Goal: Task Accomplishment & Management: Complete application form

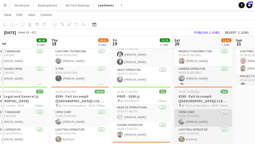
scroll to position [86, 0]
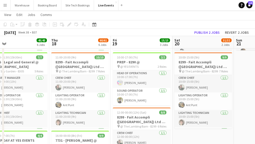
drag, startPoint x: 239, startPoint y: 94, endPoint x: 89, endPoint y: 90, distance: 149.7
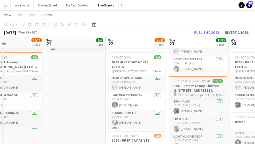
drag, startPoint x: 67, startPoint y: 90, endPoint x: 86, endPoint y: 81, distance: 21.4
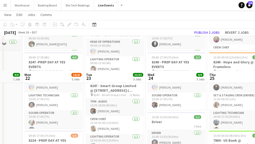
scroll to position [188, 0]
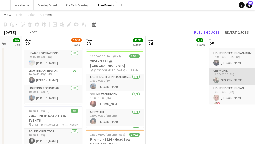
drag, startPoint x: 131, startPoint y: 97, endPoint x: 48, endPoint y: 78, distance: 85.1
click at [15, 77] on app-calendar-viewport "Fri 19 15/15 3 Jobs Sat 20 31/32 2 Jobs Sun 21 9/9 1 Job Mon 22 24/25 5 Jobs Tu…" at bounding box center [127, 90] width 255 height 517
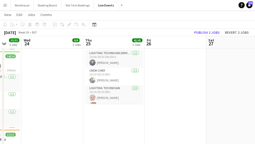
drag, startPoint x: 61, startPoint y: 84, endPoint x: 22, endPoint y: 75, distance: 40.6
click at [19, 76] on app-calendar-viewport "Sun 21 9/9 1 Job Mon 22 24/25 5 Jobs Tue 23 53/53 5 Jobs Wed 24 9/9 3 Jobs Thu …" at bounding box center [127, 90] width 255 height 517
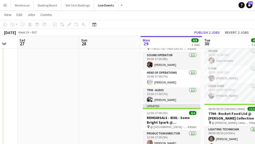
scroll to position [86, 0]
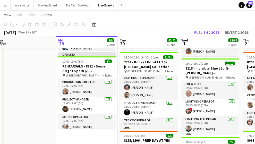
drag, startPoint x: 125, startPoint y: 82, endPoint x: 11, endPoint y: 74, distance: 113.9
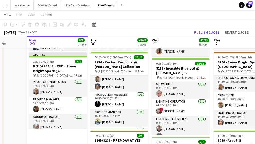
scroll to position [103, 0]
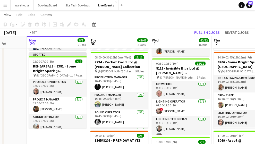
drag, startPoint x: 56, startPoint y: 130, endPoint x: 16, endPoint y: 107, distance: 46.2
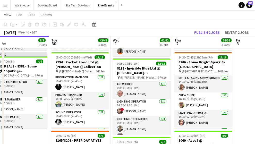
drag, startPoint x: 206, startPoint y: 102, endPoint x: 118, endPoint y: 94, distance: 88.5
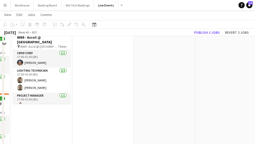
scroll to position [34, 0]
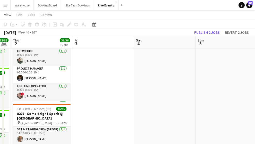
click at [4, 6] on app-icon "Menu" at bounding box center [5, 5] width 4 height 4
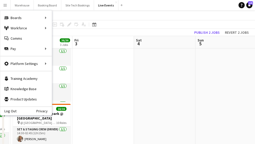
click at [16, 110] on div "Log Out Privacy" at bounding box center [25, 110] width 51 height 9
click at [11, 109] on link "Log Out" at bounding box center [8, 111] width 16 height 4
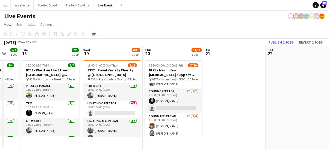
scroll to position [120, 0]
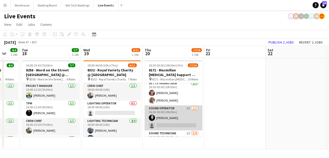
click at [171, 107] on app-card-role "Sound Operator 1I [DATE] 16:30-03:00 (10h30m) [PERSON_NAME] single-neutral-acti…" at bounding box center [174, 117] width 58 height 25
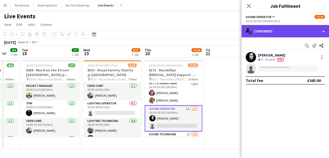
click at [254, 34] on div "single-neutral-actions-check-2 Confirmed" at bounding box center [285, 31] width 87 height 12
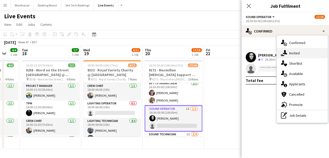
click at [254, 54] on icon at bounding box center [285, 52] width 4 height 4
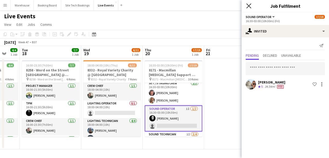
click at [249, 7] on icon "Close pop-in" at bounding box center [248, 5] width 5 height 5
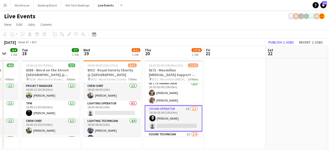
click at [250, 91] on app-date-cell at bounding box center [234, 103] width 61 height 91
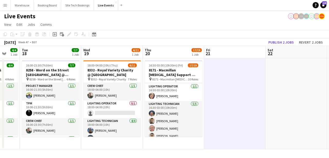
scroll to position [0, 0]
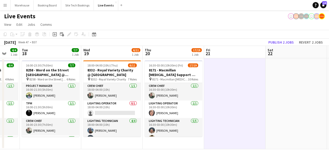
click at [4, 6] on app-icon "Menu" at bounding box center [5, 5] width 4 height 4
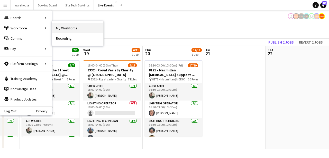
click at [71, 29] on link "My Workforce" at bounding box center [77, 28] width 51 height 10
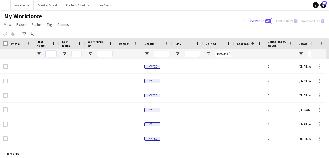
click at [51, 54] on input "First Name Filter Input" at bounding box center [51, 54] width 10 height 6
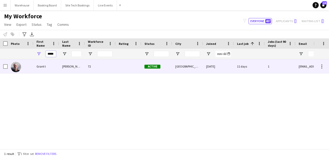
type input "*****"
click at [12, 70] on img at bounding box center [16, 67] width 10 height 10
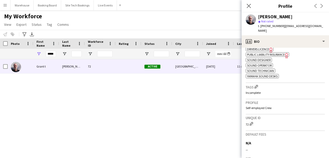
scroll to position [265, 0]
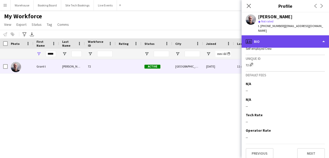
click at [254, 35] on div "profile Bio" at bounding box center [285, 41] width 87 height 12
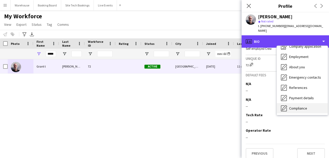
scroll to position [48, 0]
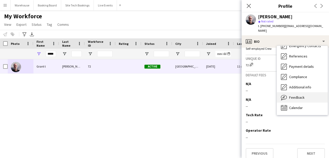
click at [254, 95] on span "Feedback" at bounding box center [296, 97] width 15 height 5
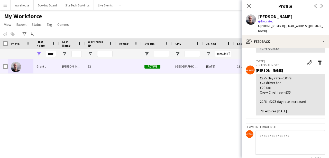
scroll to position [0, 0]
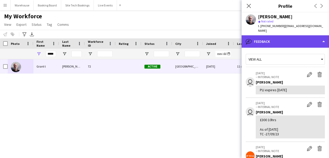
click at [254, 38] on div "bubble-pencil Feedback" at bounding box center [285, 41] width 87 height 12
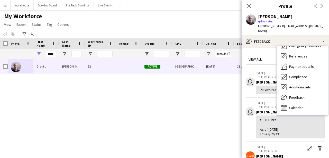
click at [254, 48] on app-crew-profile-feedback-tab "View all user [DATE] – INTERNAL NOTE Edit internal note Delete internal note [P…" at bounding box center [285, 103] width 87 height 110
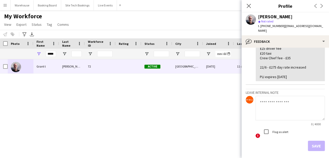
scroll to position [137, 0]
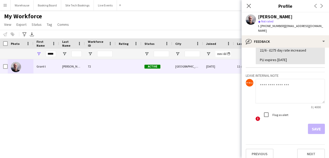
click at [254, 85] on textarea at bounding box center [290, 91] width 69 height 24
drag, startPoint x: 276, startPoint y: 85, endPoint x: 310, endPoint y: 82, distance: 33.8
click at [254, 82] on textarea "**********" at bounding box center [290, 91] width 69 height 24
click at [254, 86] on textarea "**********" at bounding box center [290, 91] width 69 height 24
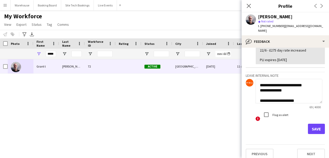
click at [254, 84] on textarea "**********" at bounding box center [289, 91] width 67 height 24
click at [254, 87] on textarea "**********" at bounding box center [289, 91] width 67 height 24
type textarea "**********"
click at [254, 123] on button "Save" at bounding box center [316, 128] width 17 height 10
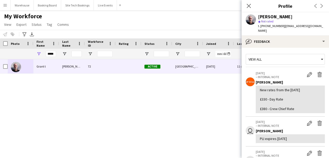
click at [254, 96] on div "New rates from the [DATE] £330 - Day Rate £380 - Crew Chief Rate" at bounding box center [290, 98] width 61 height 23
click at [254, 104] on div "New rates from the [DATE] £330 - Day Rate £380 - Crew Chief Rate" at bounding box center [290, 98] width 61 height 23
click at [249, 5] on icon at bounding box center [248, 5] width 5 height 5
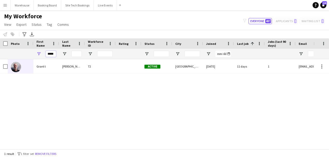
drag, startPoint x: 55, startPoint y: 56, endPoint x: 29, endPoint y: 51, distance: 26.5
click at [29, 51] on div "*****" at bounding box center [275, 54] width 550 height 10
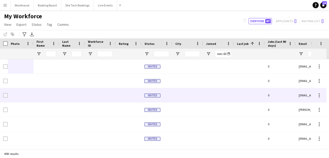
click at [67, 95] on div at bounding box center [72, 95] width 26 height 14
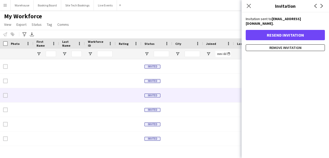
click at [250, 10] on div "Close pop-in" at bounding box center [249, 6] width 14 height 12
click at [249, 6] on icon at bounding box center [248, 5] width 5 height 5
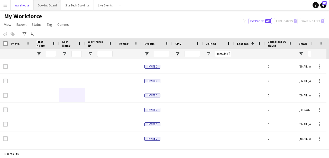
click at [25, 5] on button "Warehouse Close" at bounding box center [22, 5] width 23 height 10
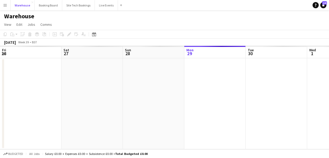
scroll to position [0, 123]
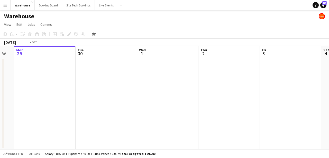
drag, startPoint x: 196, startPoint y: 104, endPoint x: 63, endPoint y: 99, distance: 132.7
click at [63, 99] on app-calendar-viewport "Fri 26 Sat 27 Sun 28 Mon 29 Tue 30 Wed 1 Thu 2 Fri 3 Sat 4 Sun 5 Mon 6" at bounding box center [164, 97] width 329 height 103
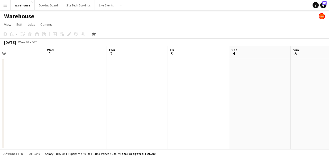
drag, startPoint x: 86, startPoint y: 103, endPoint x: 134, endPoint y: 112, distance: 48.9
click at [49, 103] on app-calendar-viewport "Sun 28 Mon 29 Tue 30 Wed 1 Thu 2 Fri 3 Sat 4 Sun 5 Mon 6 Tue 7 Wed 8" at bounding box center [164, 97] width 329 height 103
drag, startPoint x: 161, startPoint y: 118, endPoint x: 132, endPoint y: 107, distance: 30.9
click at [53, 106] on app-calendar-viewport "Tue 30 Wed 1 Thu 2 Fri 3 Sat 4 Sun 5 Mon 6 Tue 7 Wed 8 Thu 9 Fri 10" at bounding box center [164, 97] width 329 height 103
drag, startPoint x: 98, startPoint y: 105, endPoint x: 77, endPoint y: 101, distance: 21.4
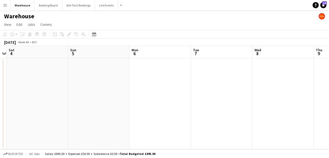
click at [77, 101] on app-calendar-viewport "Tue 30 Wed 1 Thu 2 Fri 3 Sat 4 Sun 5 Mon 6 Tue 7 Wed 8 Thu 9 Fri 10" at bounding box center [164, 97] width 329 height 103
click at [125, 77] on app-date-cell at bounding box center [127, 103] width 61 height 91
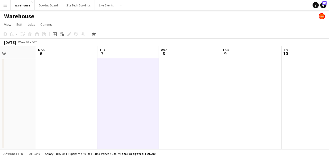
click at [196, 101] on app-date-cell at bounding box center [189, 103] width 61 height 91
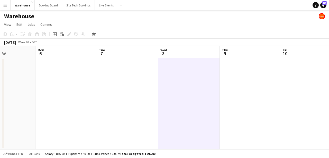
click at [133, 82] on app-date-cell at bounding box center [127, 103] width 61 height 91
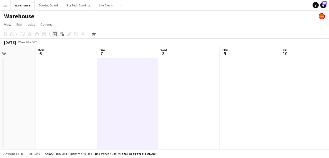
drag, startPoint x: 56, startPoint y: 34, endPoint x: 189, endPoint y: 66, distance: 136.8
click at [55, 34] on icon at bounding box center [54, 34] width 2 height 2
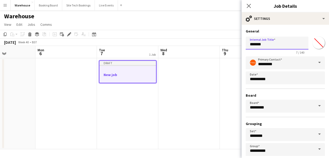
drag, startPoint x: 270, startPoint y: 46, endPoint x: 209, endPoint y: 47, distance: 60.4
click at [209, 47] on body "Menu Boards Boards Boards All jobs Status Workforce Workforce My Workforce Recr…" at bounding box center [164, 79] width 329 height 158
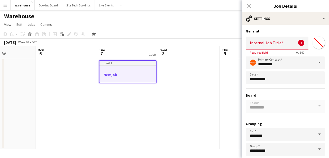
click at [248, 43] on input "Internal Job Title" at bounding box center [277, 43] width 63 height 13
paste input "**********"
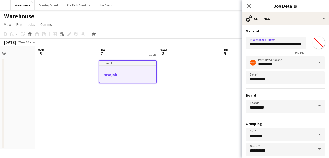
click at [254, 45] on input "**********" at bounding box center [276, 43] width 60 height 13
click at [254, 46] on input "**********" at bounding box center [276, 43] width 60 height 13
click at [254, 41] on input "**********" at bounding box center [276, 43] width 60 height 13
drag, startPoint x: 302, startPoint y: 43, endPoint x: 176, endPoint y: 44, distance: 126.5
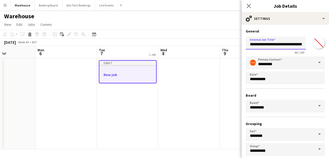
click at [180, 44] on body "Menu Boards Boards Boards All jobs Status Workforce Workforce My Workforce Recr…" at bounding box center [164, 79] width 329 height 158
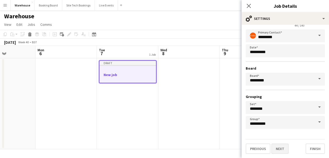
type input "**********"
click at [254, 143] on button "Next" at bounding box center [280, 148] width 17 height 10
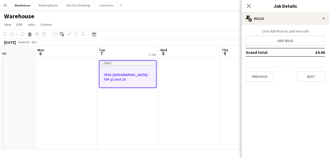
scroll to position [0, 0]
click at [254, 77] on button "Next" at bounding box center [311, 76] width 28 height 10
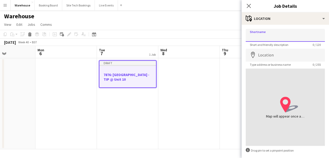
click at [254, 33] on input "Shortname" at bounding box center [285, 35] width 79 height 13
paste input "**********"
type input "**********"
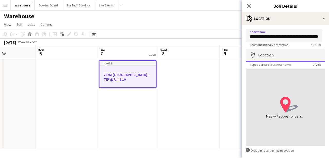
click at [254, 53] on input "Location" at bounding box center [285, 55] width 79 height 13
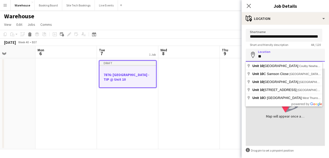
type input "*"
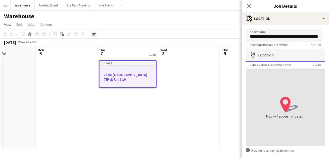
click at [254, 55] on input "Location" at bounding box center [285, 55] width 79 height 13
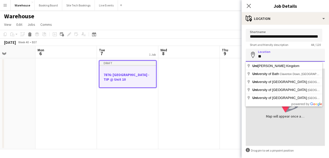
type input "*"
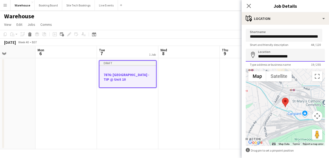
click at [254, 57] on input "**********" at bounding box center [285, 55] width 79 height 13
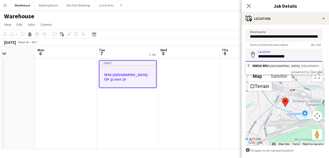
type input "**********"
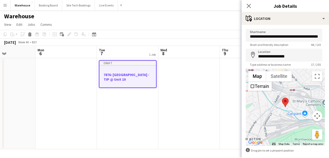
click at [210, 91] on app-date-cell at bounding box center [188, 103] width 61 height 91
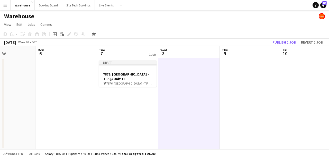
click at [112, 111] on app-date-cell "Draft 7876: [GEOGRAPHIC_DATA] - TIP @ Unit 10 pin 7876: [GEOGRAPHIC_DATA] - TIP…" at bounding box center [127, 103] width 61 height 91
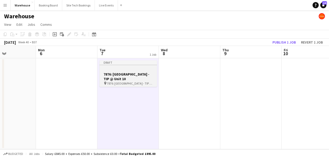
click at [123, 78] on h3 "7876: [GEOGRAPHIC_DATA] - TIP @ Unit 10" at bounding box center [129, 76] width 58 height 9
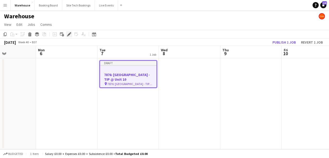
click at [70, 35] on icon "Edit" at bounding box center [69, 34] width 4 height 4
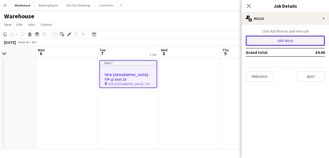
click at [254, 43] on button "Add role" at bounding box center [285, 40] width 79 height 10
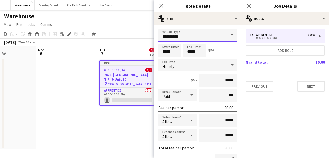
click at [179, 32] on input "**********" at bounding box center [197, 35] width 79 height 13
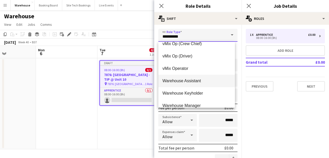
scroll to position [1423, 0]
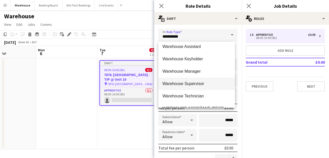
click at [195, 84] on span "Warehouse Supervisor" at bounding box center [197, 83] width 68 height 5
type input "**********"
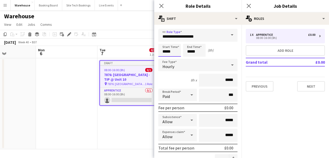
click at [173, 51] on input "*****" at bounding box center [169, 50] width 23 height 13
click at [164, 42] on div at bounding box center [164, 41] width 10 height 5
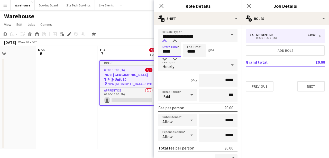
click at [164, 42] on div at bounding box center [164, 41] width 10 height 5
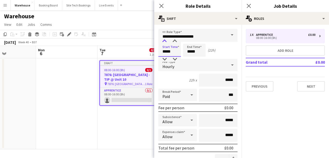
click at [164, 42] on div at bounding box center [164, 41] width 10 height 5
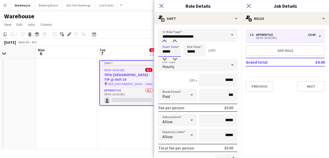
click at [164, 42] on div at bounding box center [164, 41] width 10 height 5
click at [164, 55] on input "*****" at bounding box center [169, 50] width 23 height 13
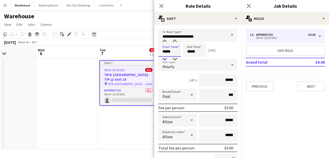
click at [164, 59] on div at bounding box center [164, 59] width 10 height 5
click at [173, 41] on div at bounding box center [175, 41] width 10 height 5
type input "*****"
click at [173, 41] on div at bounding box center [175, 41] width 10 height 5
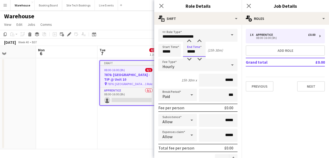
click at [187, 49] on input "*****" at bounding box center [194, 50] width 23 height 13
click at [191, 59] on div at bounding box center [189, 59] width 10 height 5
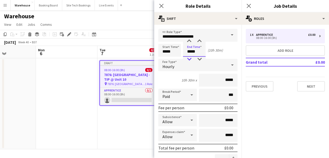
click at [191, 59] on div at bounding box center [189, 59] width 10 height 5
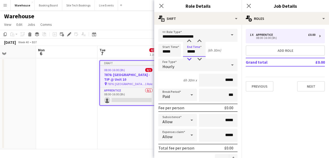
click at [191, 59] on div at bounding box center [189, 59] width 10 height 5
click at [189, 42] on div at bounding box center [189, 41] width 10 height 5
click at [189, 58] on div at bounding box center [189, 59] width 10 height 5
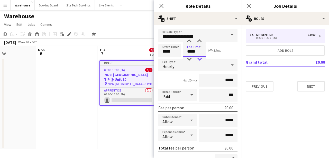
click at [200, 59] on div at bounding box center [199, 59] width 10 height 5
type input "*****"
click at [200, 59] on div at bounding box center [199, 59] width 10 height 5
click at [169, 65] on span "Hourly" at bounding box center [169, 66] width 12 height 5
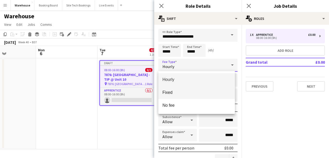
click at [174, 92] on span "Fixed" at bounding box center [197, 92] width 68 height 5
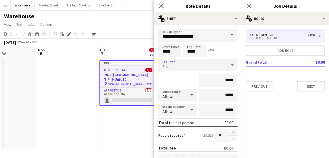
click at [161, 8] on icon "Close pop-in" at bounding box center [161, 5] width 5 height 5
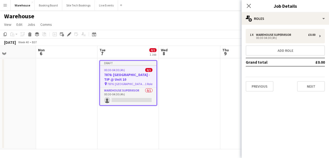
click at [176, 111] on app-date-cell at bounding box center [189, 103] width 61 height 91
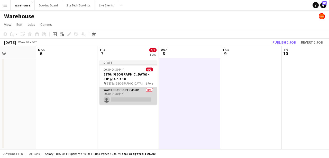
click at [124, 100] on app-card-role "Warehouse Supervisor 0/1 00:30-04:30 (4h) single-neutral-actions" at bounding box center [129, 95] width 58 height 17
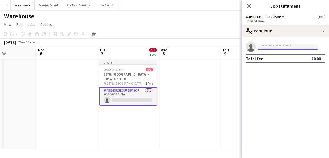
click at [254, 44] on input at bounding box center [288, 46] width 60 height 6
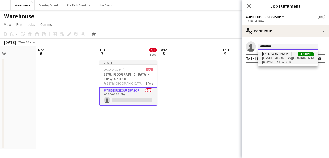
type input "*********"
click at [254, 62] on span "[PHONE_NUMBER]" at bounding box center [287, 62] width 51 height 4
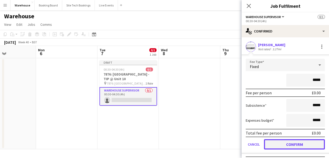
click at [254, 143] on button "Confirm" at bounding box center [294, 144] width 61 height 10
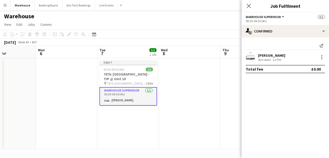
click at [247, 7] on icon "Close pop-in" at bounding box center [249, 6] width 4 height 4
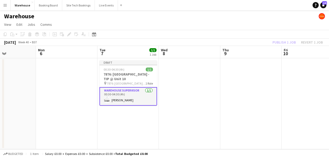
click at [187, 123] on app-date-cell at bounding box center [189, 103] width 61 height 91
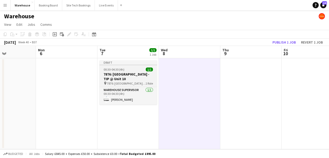
click at [131, 77] on h3 "7876: [GEOGRAPHIC_DATA] - TIP @ Unit 10" at bounding box center [129, 76] width 58 height 9
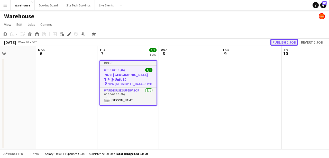
click at [254, 44] on button "Publish 1 job" at bounding box center [284, 42] width 28 height 7
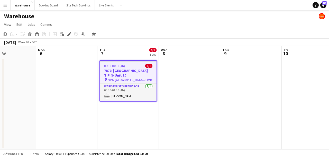
click at [190, 91] on app-date-cell at bounding box center [189, 103] width 61 height 91
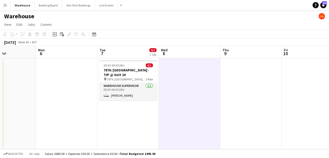
click at [133, 128] on app-date-cell "00:30-04:30 (4h) 0/1 7876: [GEOGRAPHIC_DATA] - TIP @ Unit 10 pin 7876: [GEOGRAP…" at bounding box center [127, 103] width 61 height 91
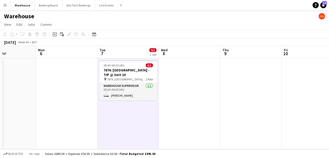
click at [196, 108] on app-date-cell at bounding box center [189, 103] width 61 height 91
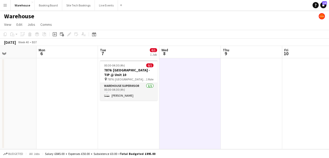
click at [123, 119] on app-date-cell "00:30-04:30 (4h) 0/1 7876: [GEOGRAPHIC_DATA] - TIP @ Unit 10 pin 7876: [GEOGRAP…" at bounding box center [128, 103] width 61 height 91
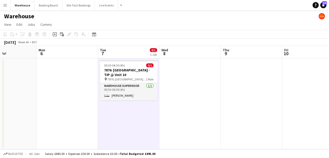
scroll to position [0, 210]
click at [74, 99] on app-date-cell at bounding box center [66, 103] width 61 height 91
